Goal: Contribute content

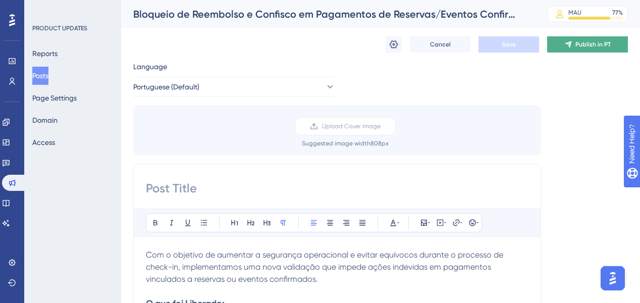
click at [551, 48] on button "Publish in PT" at bounding box center [587, 44] width 81 height 16
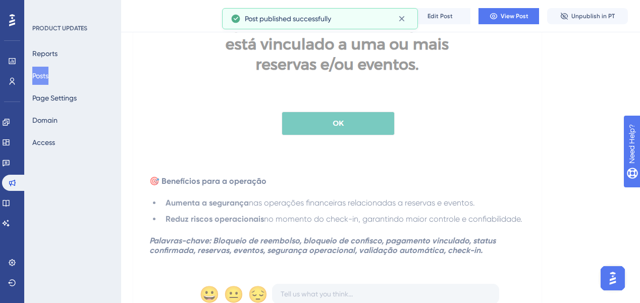
scroll to position [526, 0]
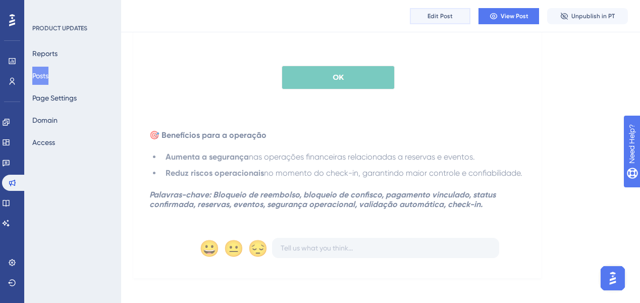
click at [439, 16] on span "Edit Post" at bounding box center [440, 16] width 25 height 8
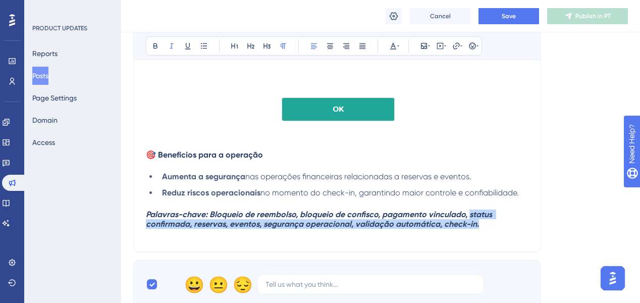
drag, startPoint x: 468, startPoint y: 218, endPoint x: 486, endPoint y: 230, distance: 21.8
click at [486, 229] on h4 "Palavras-chave: Bloqueio de reembolso, bloqueio de confisco, pagamento vinculad…" at bounding box center [337, 219] width 383 height 19
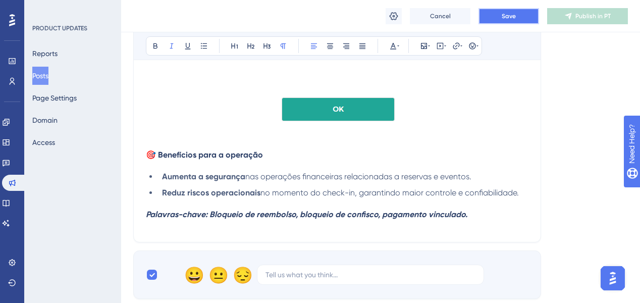
click at [529, 18] on button "Save" at bounding box center [509, 16] width 61 height 16
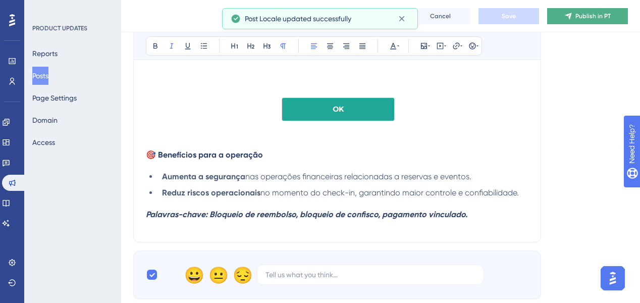
click at [577, 20] on span "Publish in PT" at bounding box center [593, 16] width 35 height 8
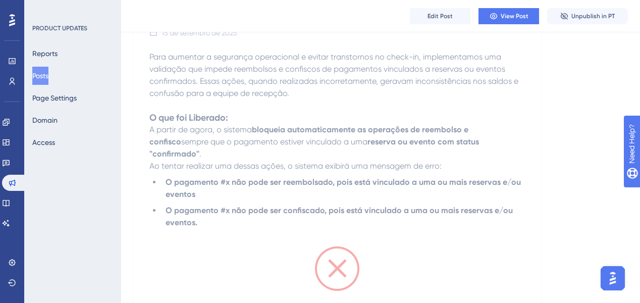
scroll to position [40, 0]
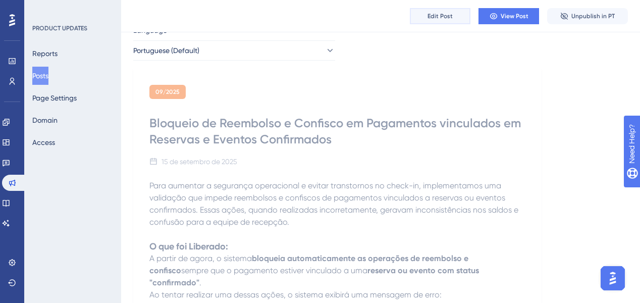
click at [442, 15] on span "Edit Post" at bounding box center [440, 16] width 25 height 8
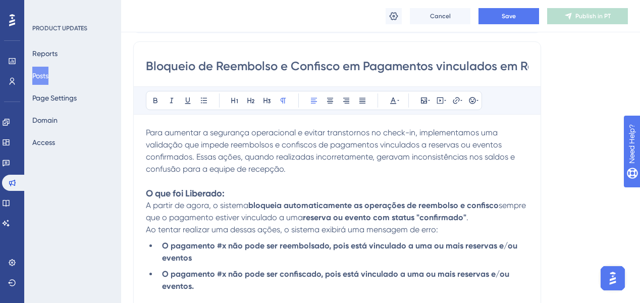
scroll to position [125, 0]
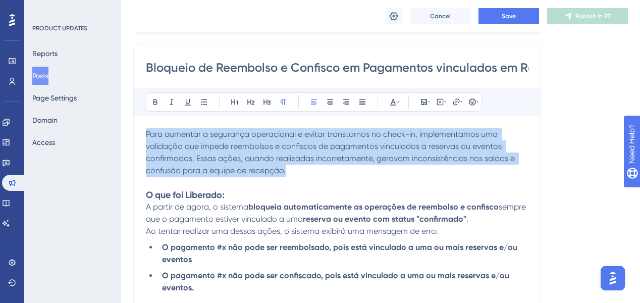
drag, startPoint x: 147, startPoint y: 133, endPoint x: 302, endPoint y: 172, distance: 159.8
click at [302, 172] on p "Para aumentar a segurança operacional e evitar transtornos no check-in, impleme…" at bounding box center [337, 152] width 383 height 48
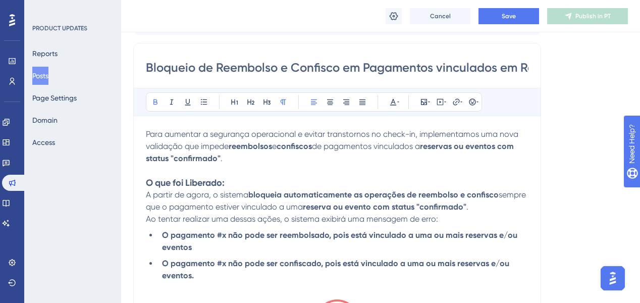
click at [174, 158] on strong "reservas ou eventos com status "confirmado"" at bounding box center [331, 152] width 370 height 22
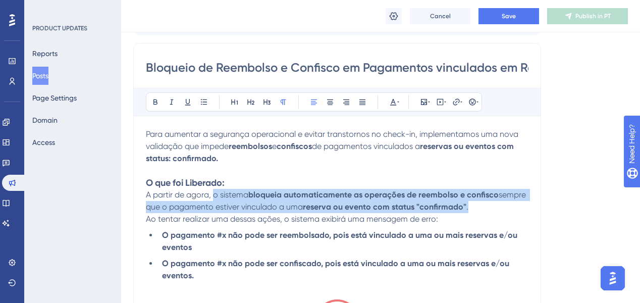
drag, startPoint x: 280, startPoint y: 192, endPoint x: 479, endPoint y: 207, distance: 199.5
click at [479, 207] on p "A partir de agora, o sistema bloqueia automaticamente as operações de reembolso…" at bounding box center [337, 201] width 383 height 24
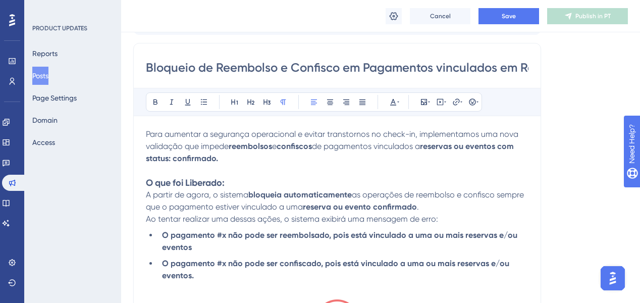
click at [461, 202] on p "A partir de agora, o sistema bloqueia automaticamente as operações de reembolso…" at bounding box center [337, 201] width 383 height 24
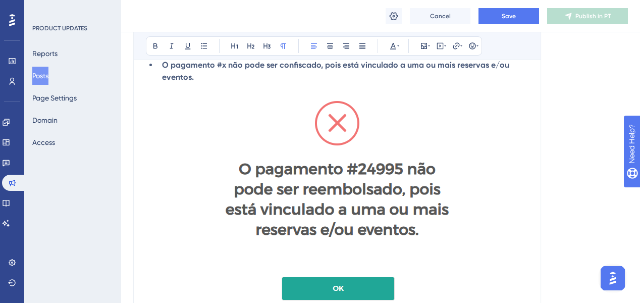
scroll to position [488, 0]
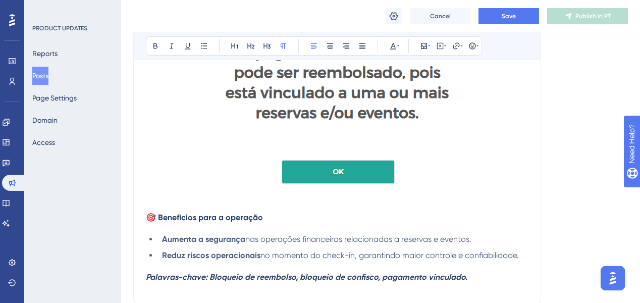
click at [509, 4] on div "Cancel Save Publish in PT" at bounding box center [380, 16] width 519 height 32
click at [506, 14] on span "Save" at bounding box center [509, 16] width 14 height 8
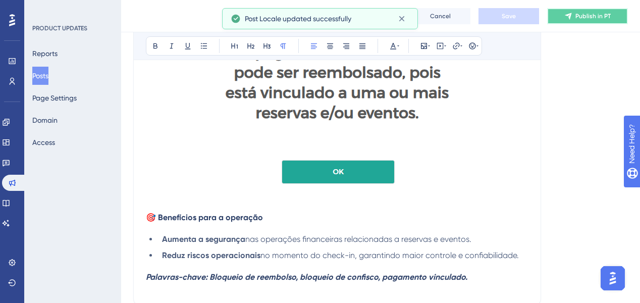
click at [569, 17] on icon at bounding box center [569, 16] width 8 height 8
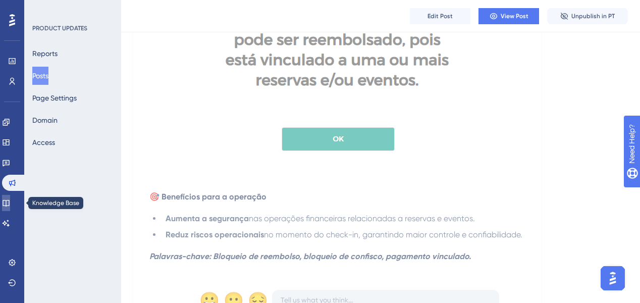
click at [9, 205] on icon at bounding box center [6, 203] width 7 height 7
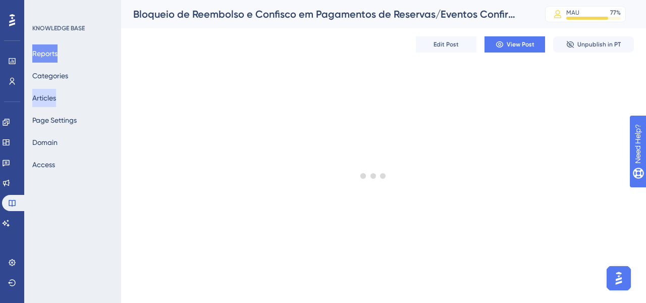
click at [56, 96] on button "Articles" at bounding box center [44, 98] width 24 height 18
